Goal: Information Seeking & Learning: Learn about a topic

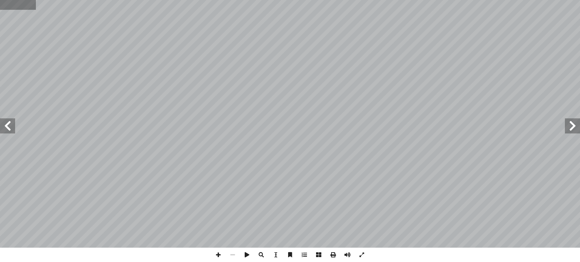
click at [11, 5] on input "text" at bounding box center [17, 5] width 35 height 10
type input "*"
click at [12, 125] on span at bounding box center [7, 126] width 15 height 15
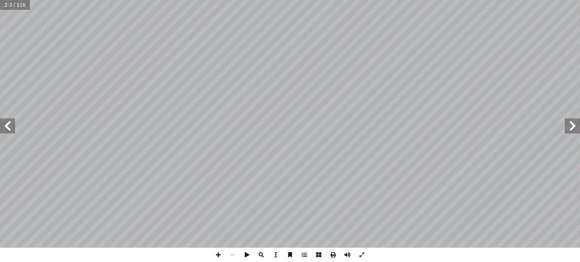
click at [12, 125] on span at bounding box center [7, 126] width 15 height 15
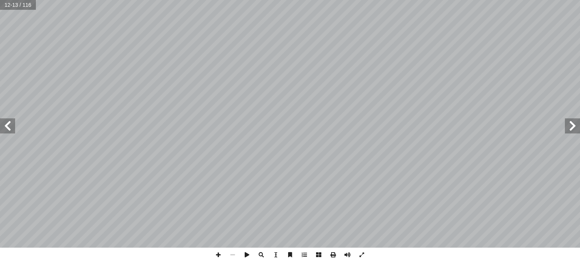
click at [12, 125] on span at bounding box center [7, 126] width 15 height 15
click at [570, 131] on span at bounding box center [572, 126] width 15 height 15
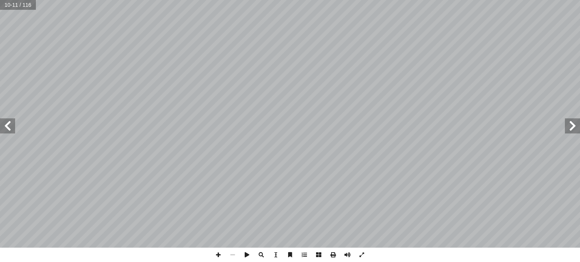
click at [570, 131] on span at bounding box center [572, 126] width 15 height 15
click at [11, 125] on span at bounding box center [7, 126] width 15 height 15
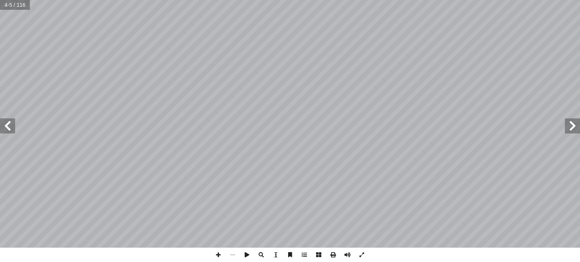
click at [11, 125] on span at bounding box center [7, 126] width 15 height 15
